Goal: Task Accomplishment & Management: Manage account settings

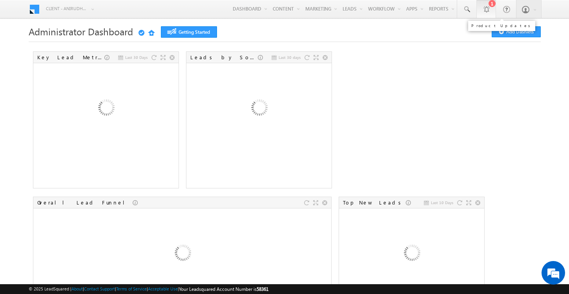
click at [482, 7] on div at bounding box center [486, 9] width 8 height 8
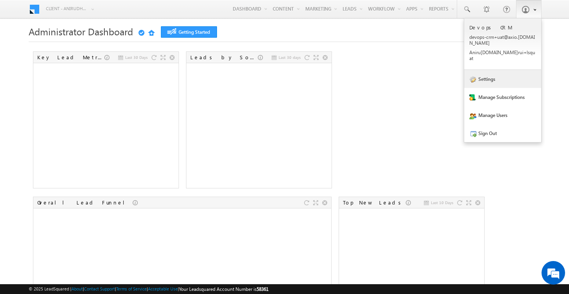
click at [473, 76] on span at bounding box center [472, 79] width 7 height 7
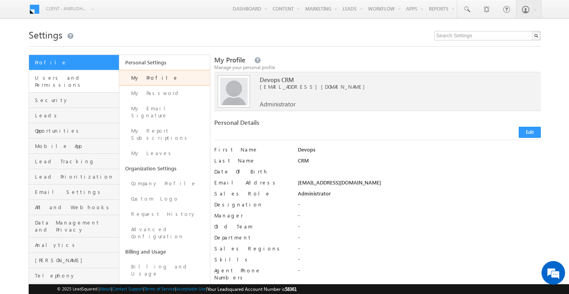
click at [60, 84] on link "Users and Permissions" at bounding box center [74, 81] width 90 height 22
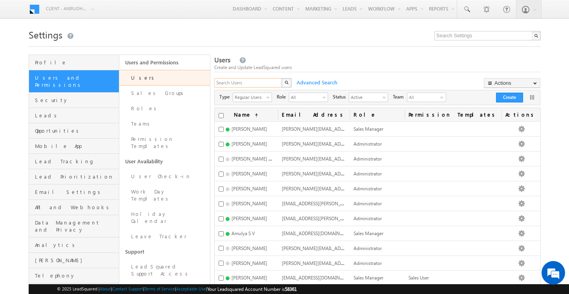
click at [251, 80] on input "text" at bounding box center [248, 82] width 68 height 9
type input "pragati"
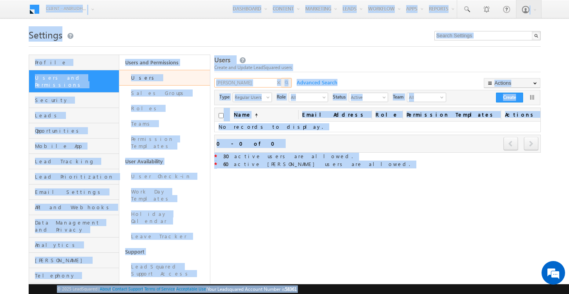
click at [243, 82] on input "pragati" at bounding box center [248, 82] width 68 height 9
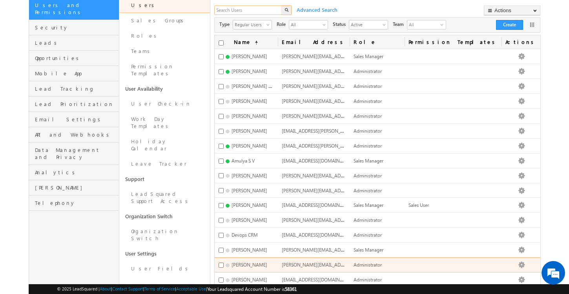
scroll to position [65, 0]
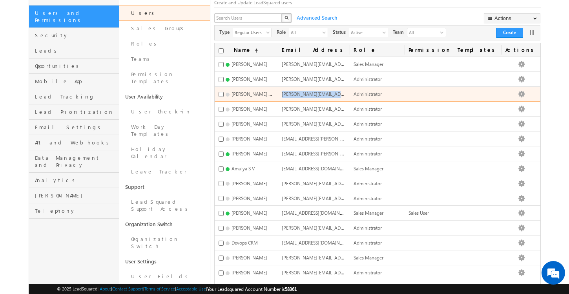
drag, startPoint x: 310, startPoint y: 96, endPoint x: 384, endPoint y: 96, distance: 74.1
click at [384, 96] on tr "Abhinav Ashish abhinav.ashish+lsquat@capitalfloat.com Administrator Edit Deacti…" at bounding box center [377, 94] width 325 height 15
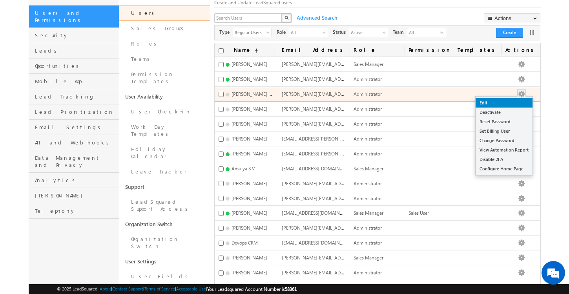
click at [497, 106] on link "Edit" at bounding box center [503, 102] width 57 height 9
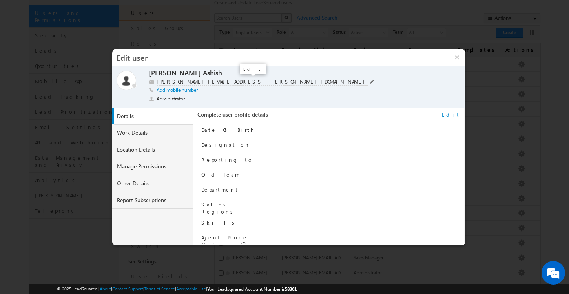
click at [370, 81] on span at bounding box center [372, 82] width 4 height 4
type input "abhinav.ashish+lsquat@capitalfloat.com"
click at [249, 80] on input "abhinav.ashish+lsquat@capitalfloat.com" at bounding box center [206, 81] width 98 height 7
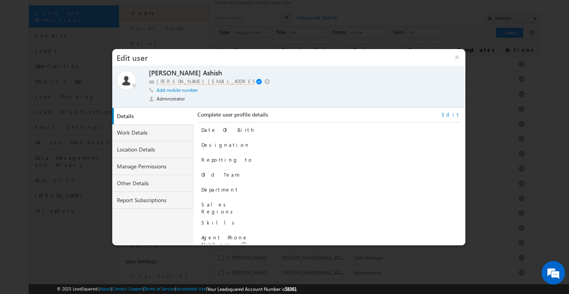
click at [249, 80] on input "abhinav.ashish+lsquat@capitalfloat.com" at bounding box center [206, 81] width 98 height 7
click at [459, 55] on button "×" at bounding box center [456, 57] width 17 height 16
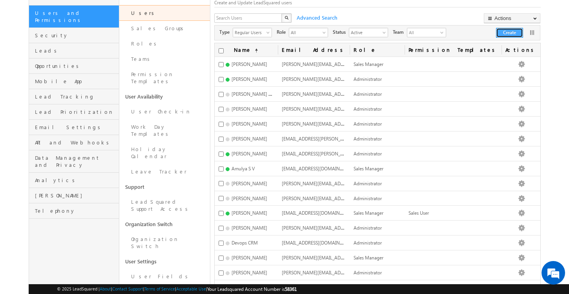
click at [511, 32] on button "Create" at bounding box center [509, 33] width 27 height 10
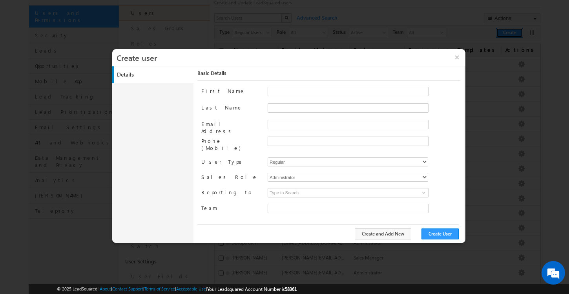
type input "1d9eb297-858f-11ec-8597-0681fe0b10f8"
click at [283, 93] on input "First Name" at bounding box center [348, 91] width 161 height 9
type input "Pragati"
type input "G"
type input "Chauhan"
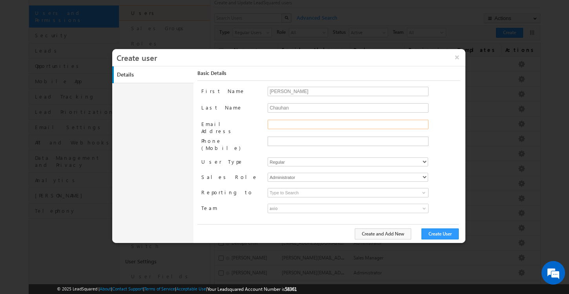
click at [287, 127] on input "Email Address" at bounding box center [348, 124] width 161 height 9
paste input "pragati.chauhan+lsquat@axio.co.in"
type input "pragati.chauhan+lsquat@axio.co.in"
click at [335, 173] on select "Administrator Marketing User Sales Manager Sales User" at bounding box center [348, 177] width 160 height 9
click at [342, 173] on select "Administrator Marketing User Sales Manager Sales User" at bounding box center [348, 177] width 160 height 9
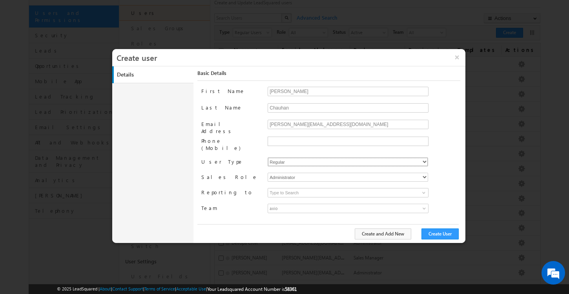
click at [318, 158] on select "Regular Marvin" at bounding box center [348, 161] width 160 height 9
click at [436, 234] on button "Create User" at bounding box center [439, 233] width 37 height 11
